Goal: Entertainment & Leisure: Consume media (video, audio)

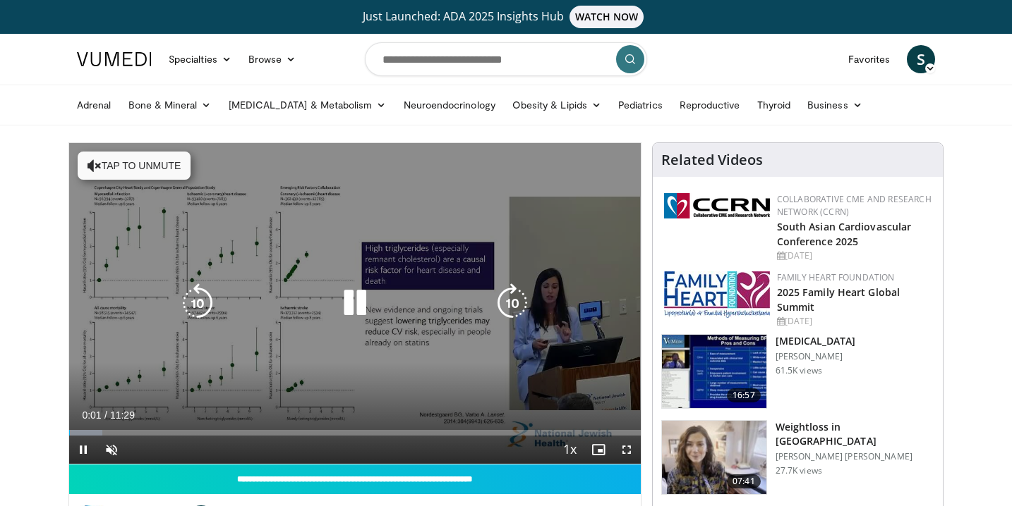
click at [136, 173] on button "Tap to unmute" at bounding box center [134, 166] width 113 height 28
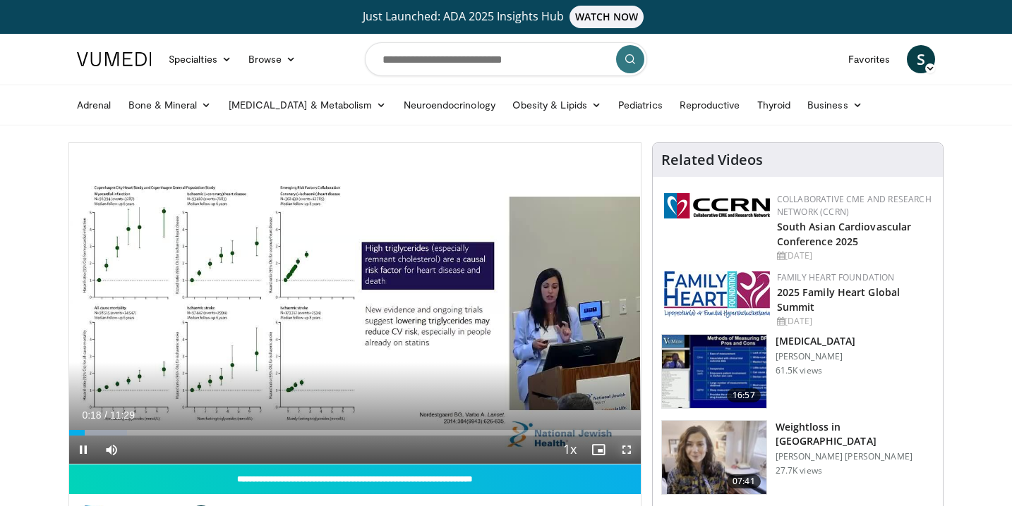
click at [628, 449] on span "Video Player" at bounding box center [626, 450] width 28 height 28
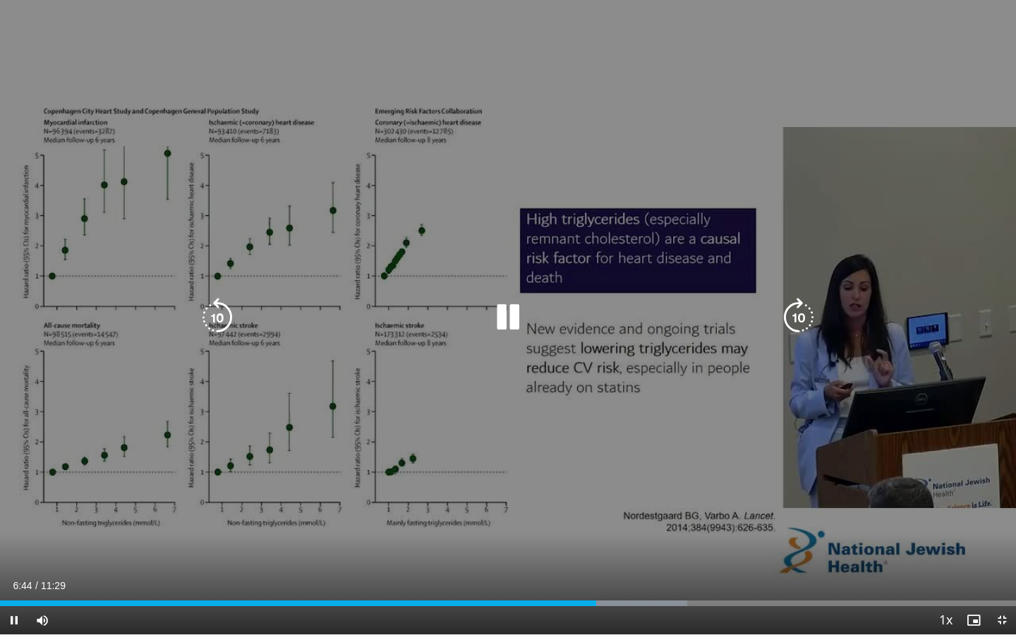
click at [510, 322] on icon "Video Player" at bounding box center [508, 318] width 40 height 40
click at [505, 339] on div "10 seconds Tap to unmute" at bounding box center [508, 317] width 1016 height 634
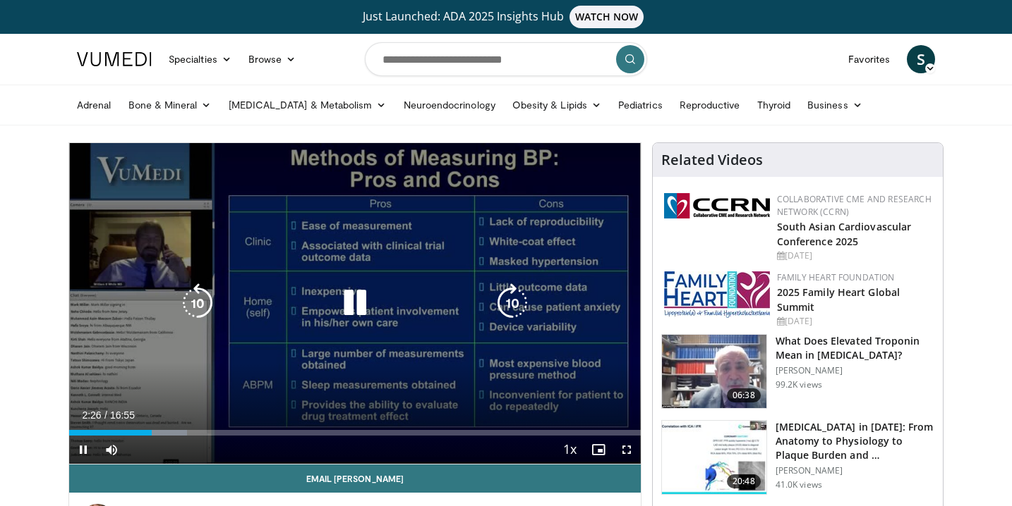
click at [356, 305] on icon "Video Player" at bounding box center [355, 304] width 40 height 40
